Goal: Find specific page/section: Find specific page/section

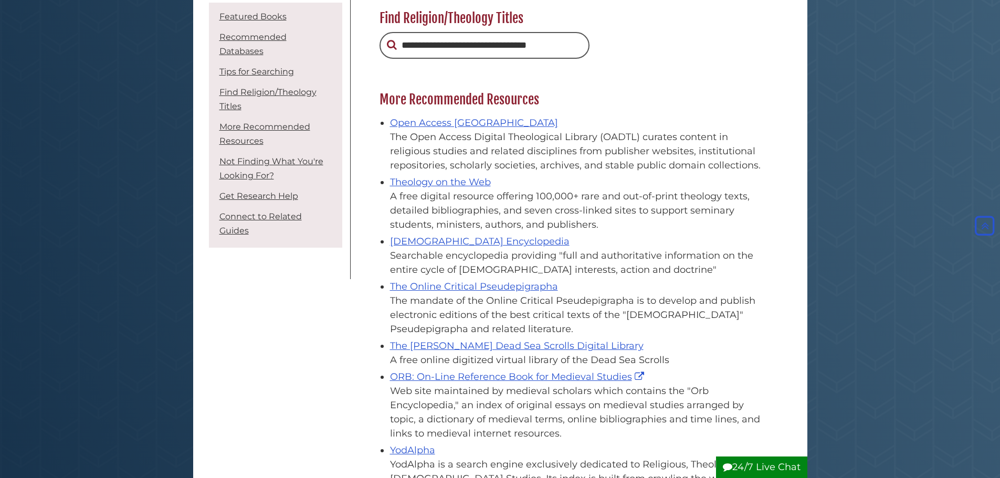
scroll to position [1155, 0]
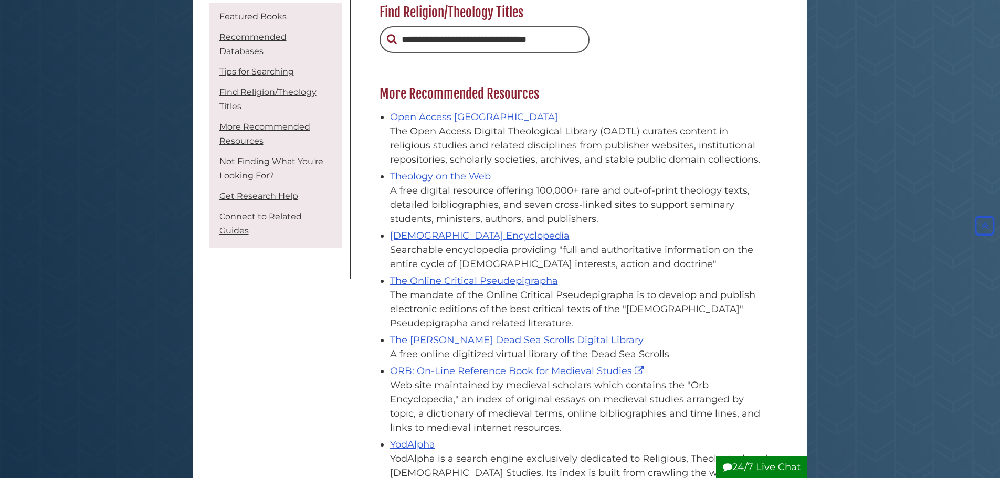
click at [926, 190] on body "Skip to Main Content Hekman Library Calvin University | Calvin Theological Semi…" at bounding box center [500, 334] width 1000 height 2978
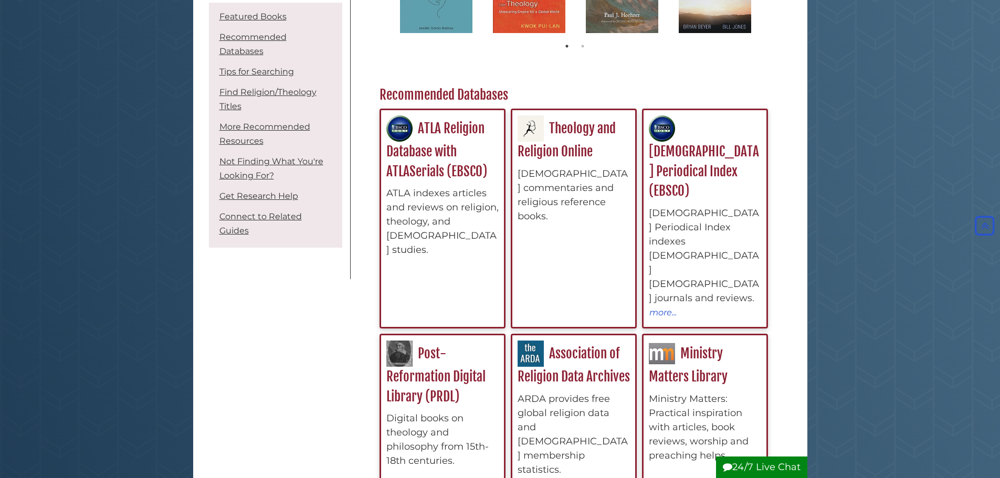
scroll to position [0, 0]
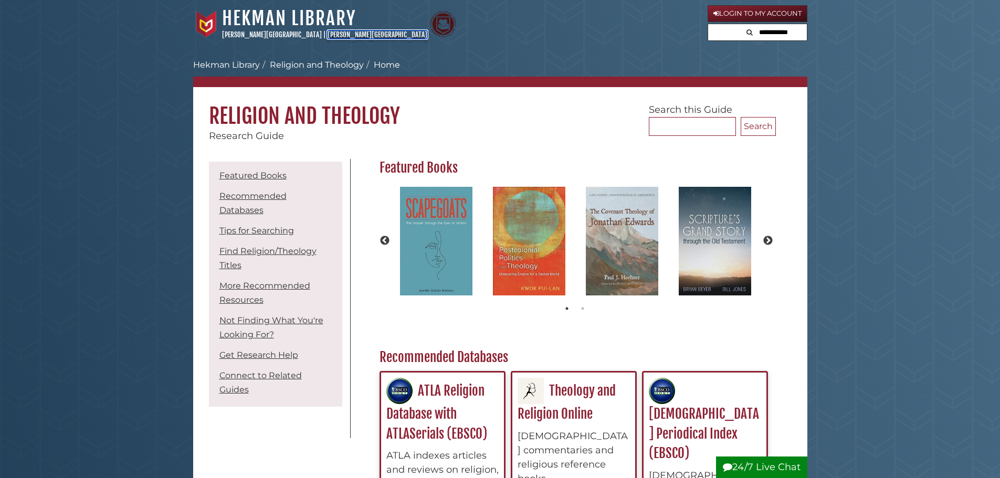
click at [327, 35] on link "[PERSON_NAME][GEOGRAPHIC_DATA]" at bounding box center [377, 34] width 100 height 8
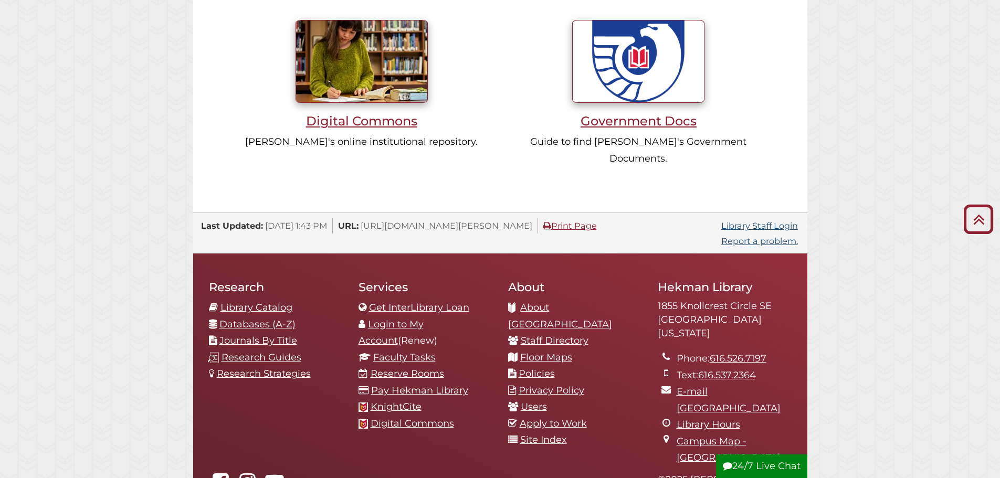
scroll to position [1098, 0]
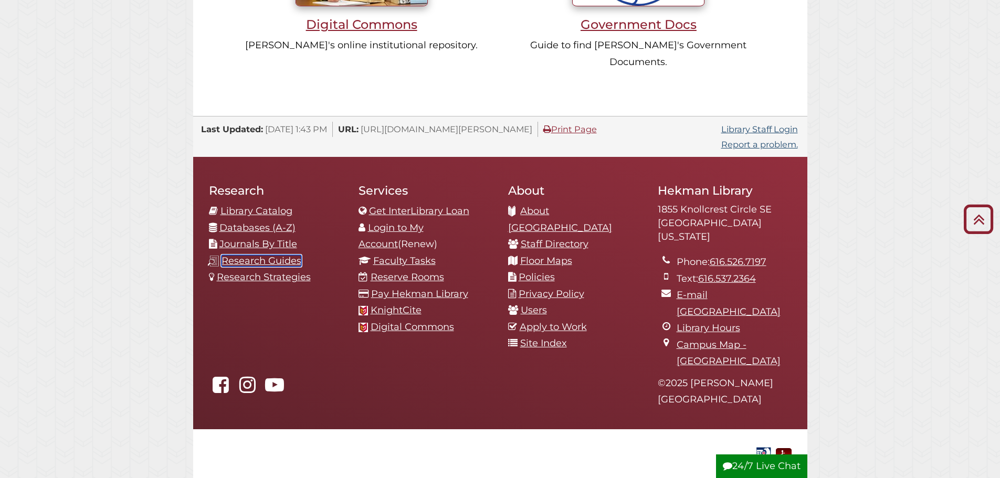
click at [239, 255] on link "Research Guides" at bounding box center [261, 261] width 80 height 12
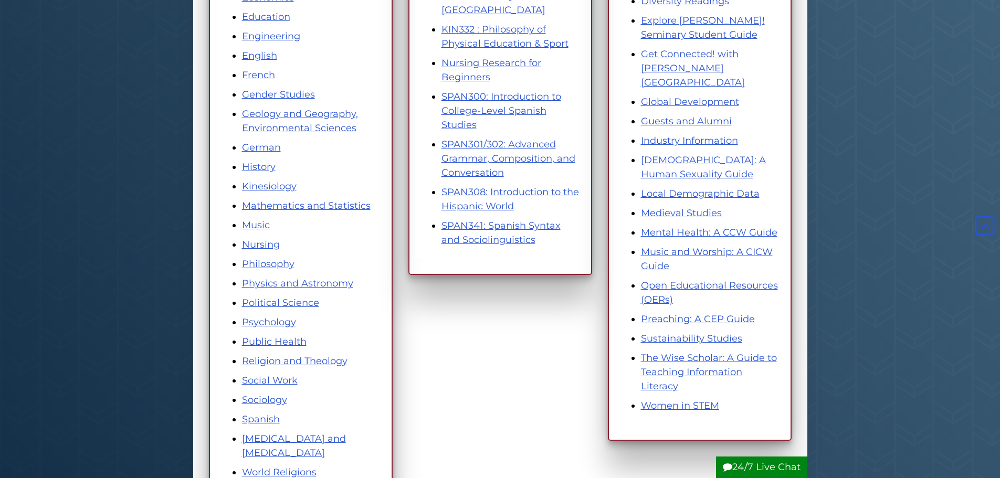
scroll to position [525, 0]
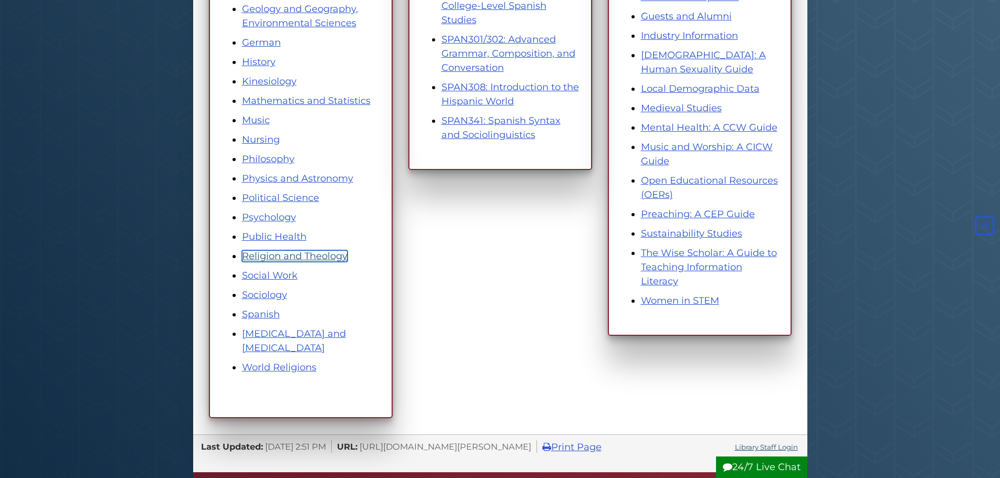
click at [283, 256] on link "Religion and Theology" at bounding box center [294, 256] width 105 height 12
